Goal: Navigation & Orientation: Find specific page/section

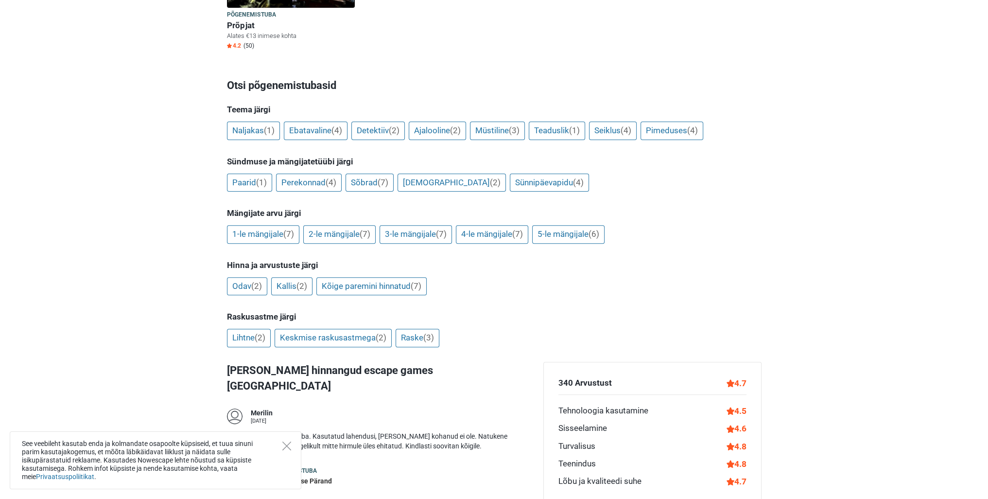
scroll to position [535, 0]
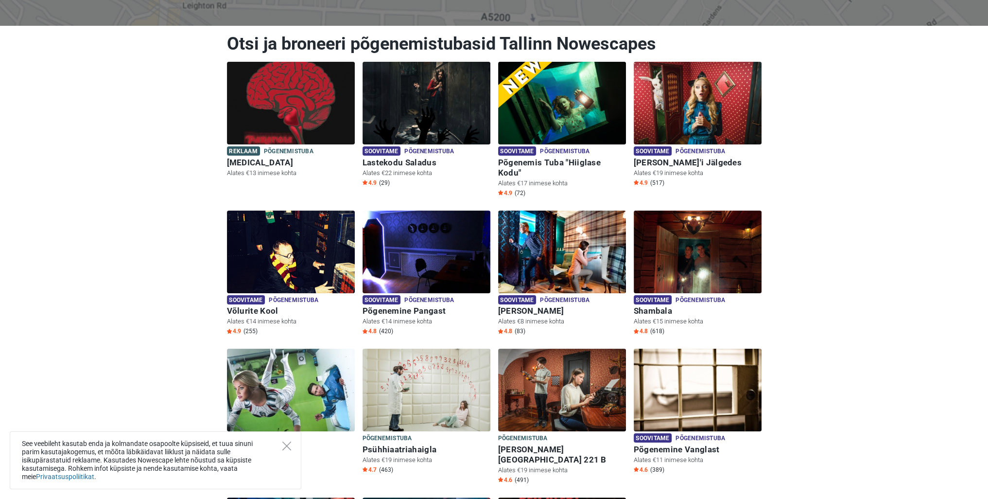
scroll to position [146, 0]
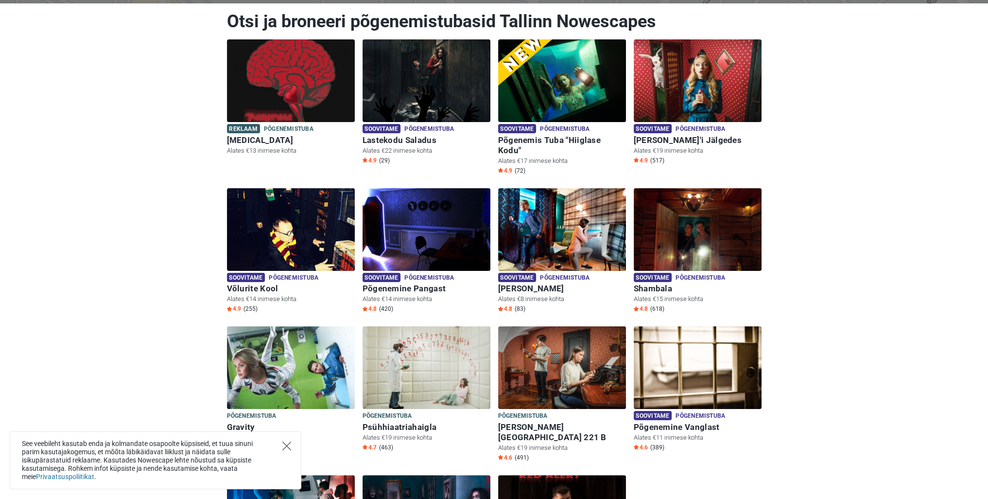
click at [284, 446] on icon "Close" at bounding box center [286, 445] width 9 height 9
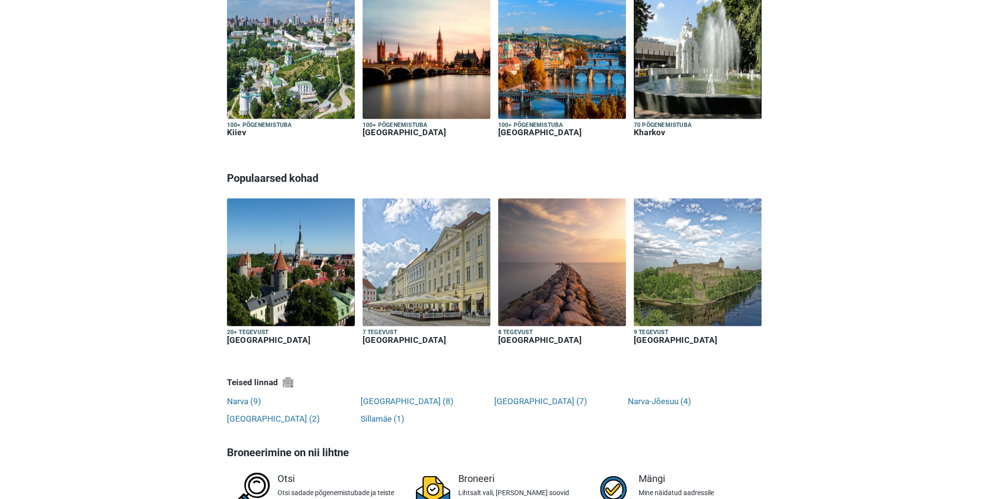
scroll to position [2965, 0]
